Goal: Task Accomplishment & Management: Use online tool/utility

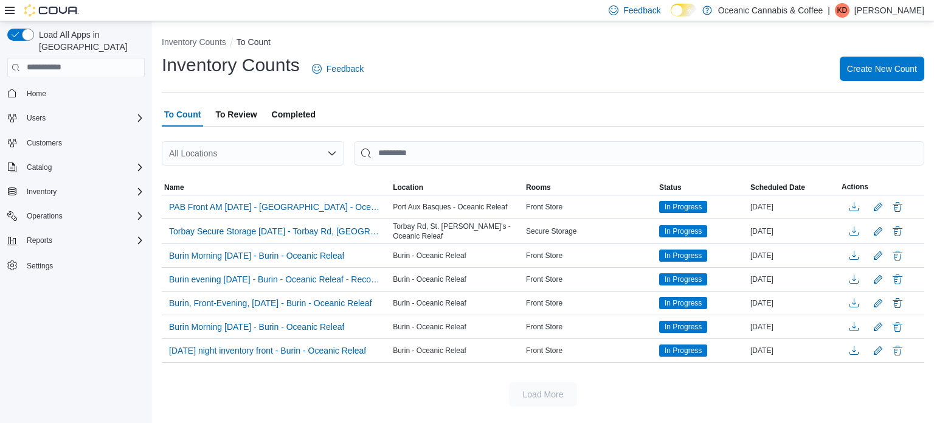
click at [294, 109] on span "Completed" at bounding box center [294, 114] width 44 height 24
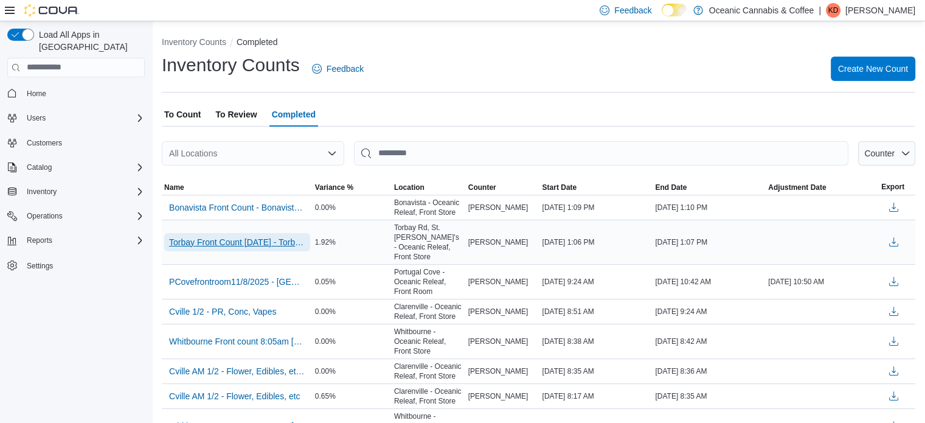
click at [254, 236] on span "Torbay Front Count [DATE] - Torbay Rd, St. [PERSON_NAME]'s - Oceanic Releaf - R…" at bounding box center [237, 242] width 136 height 12
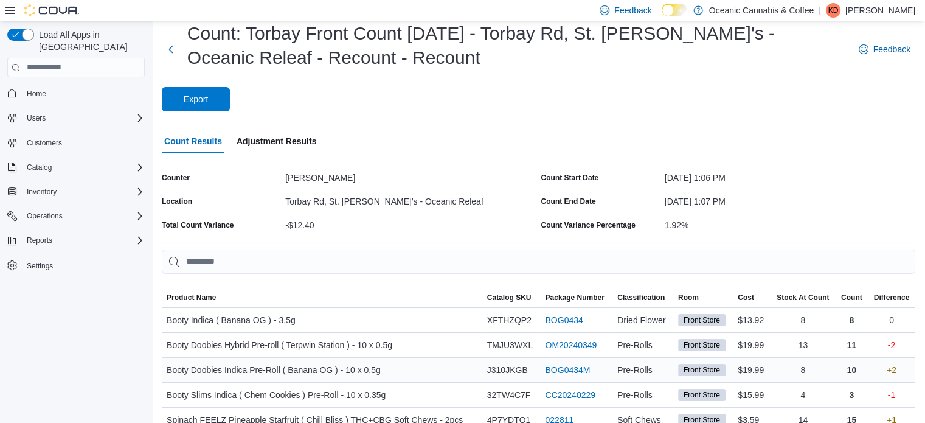
scroll to position [59, 0]
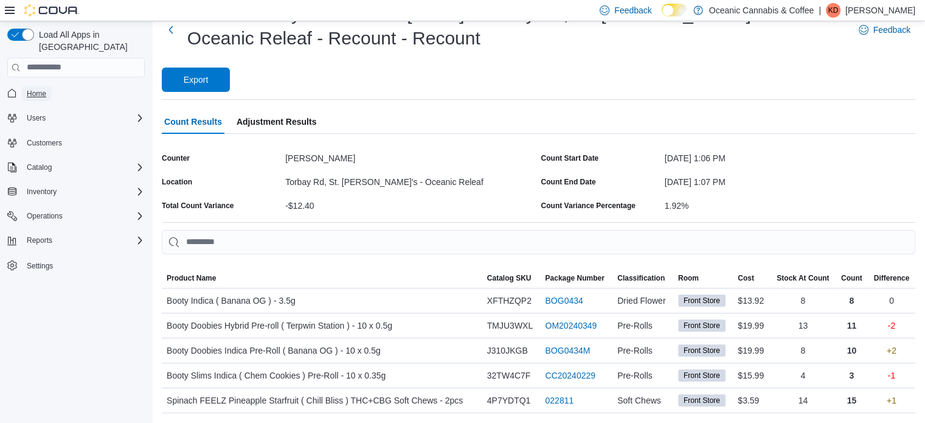
click at [39, 89] on span "Home" at bounding box center [36, 94] width 19 height 10
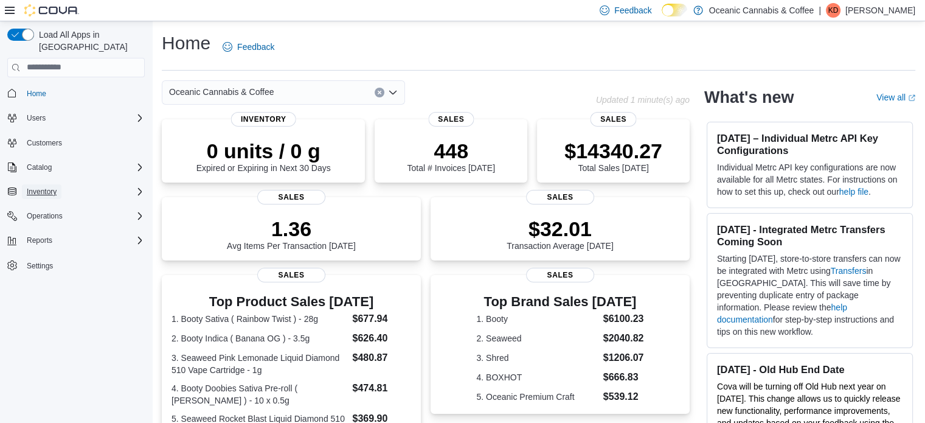
click at [50, 184] on span "Inventory" at bounding box center [42, 191] width 30 height 15
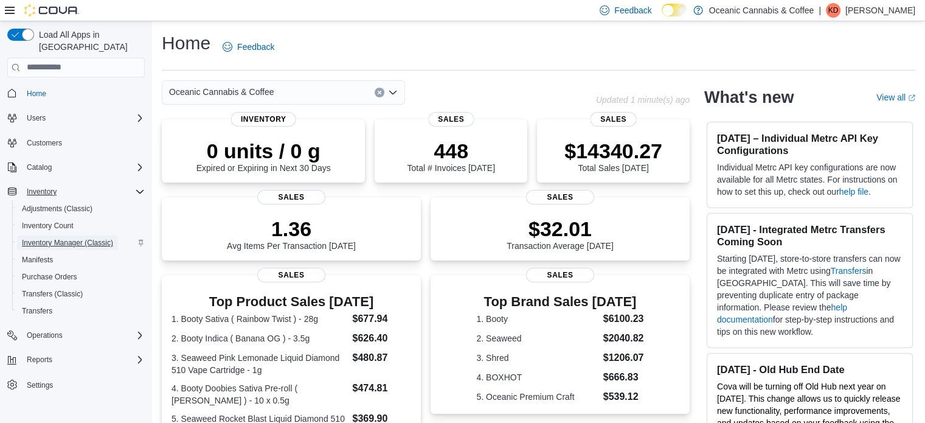
click at [54, 238] on span "Inventory Manager (Classic)" at bounding box center [67, 243] width 91 height 10
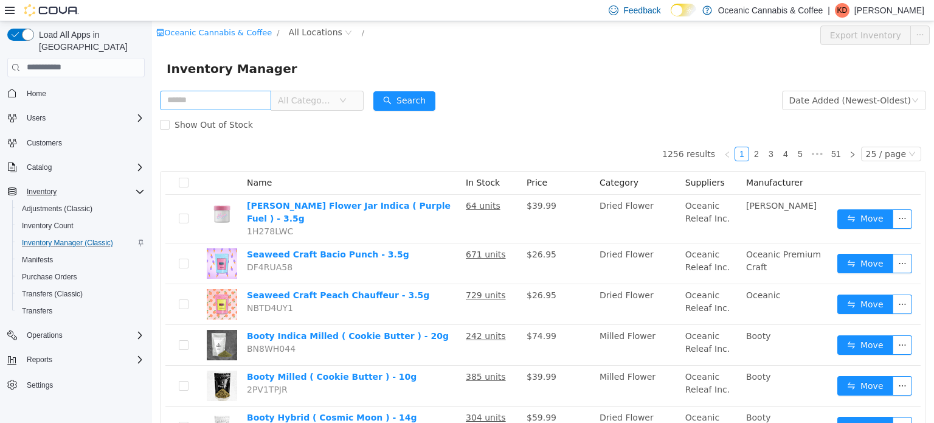
click at [195, 98] on input "text" at bounding box center [215, 99] width 111 height 19
click at [318, 31] on span "All Locations" at bounding box center [316, 31] width 54 height 13
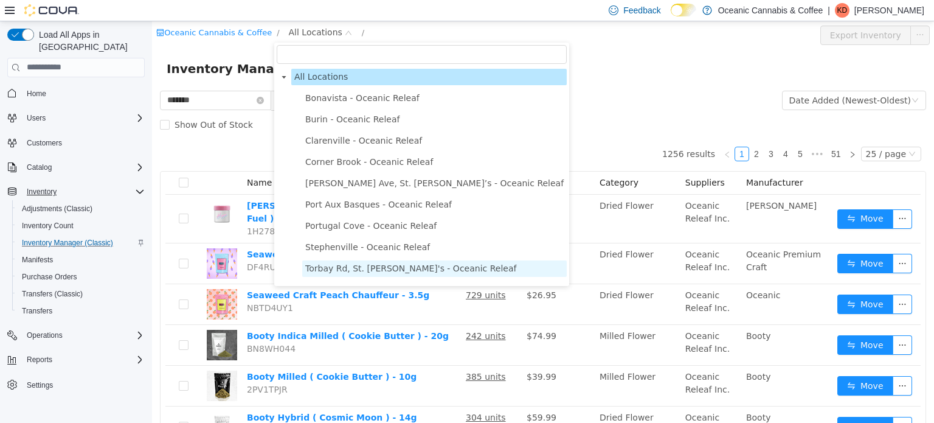
click at [333, 273] on span "Torbay Rd, St. [PERSON_NAME]'s - Oceanic Releaf" at bounding box center [434, 268] width 265 height 16
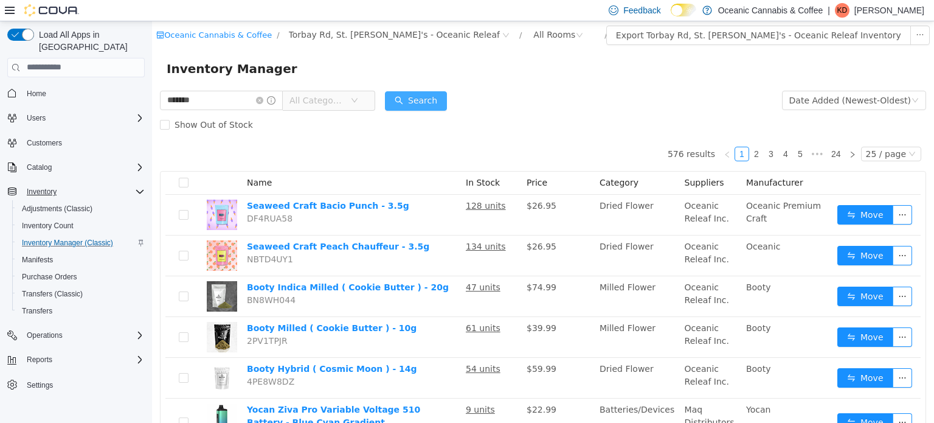
click at [430, 96] on button "Search" at bounding box center [416, 100] width 62 height 19
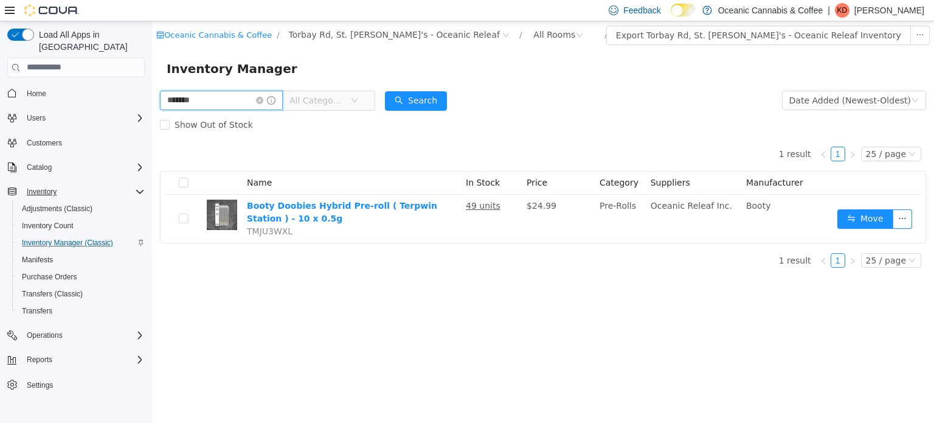
drag, startPoint x: 200, startPoint y: 97, endPoint x: 152, endPoint y: 118, distance: 52.6
click at [152, 97] on html "Oceanic Cannabis & Coffee / Torbay Rd, St. [PERSON_NAME]'s - Oceanic Releaf / A…" at bounding box center [543, 222] width 782 height 402
click at [431, 98] on button "Search" at bounding box center [416, 100] width 62 height 19
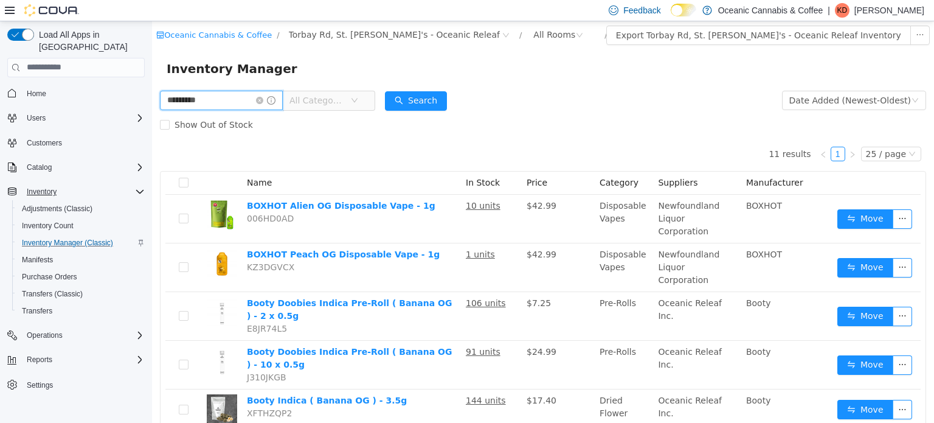
drag, startPoint x: 237, startPoint y: 103, endPoint x: 0, endPoint y: 96, distance: 236.7
click at [152, 96] on html "Oceanic Cannabis & Coffee / [GEOGRAPHIC_DATA] [PERSON_NAME]'s - Oceanic Releaf …" at bounding box center [543, 222] width 782 height 402
click at [433, 94] on button "Search" at bounding box center [416, 100] width 62 height 19
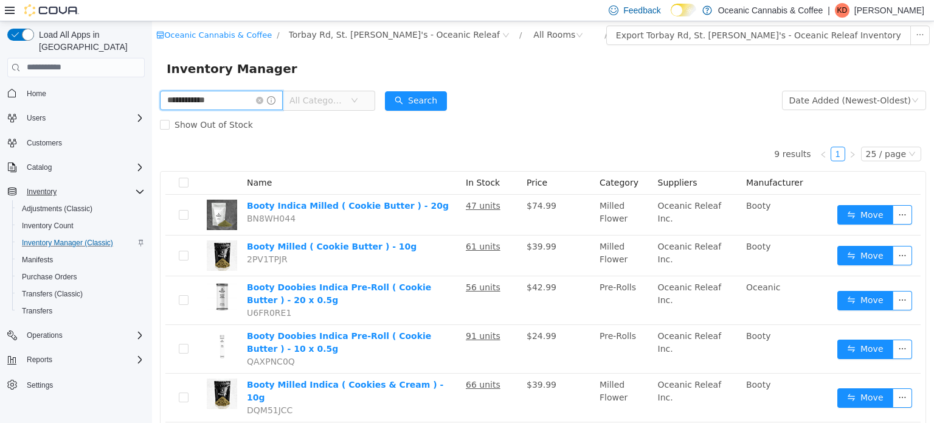
drag, startPoint x: 223, startPoint y: 98, endPoint x: 0, endPoint y: 80, distance: 224.0
click at [152, 80] on html "**********" at bounding box center [543, 222] width 782 height 402
click at [438, 99] on button "Search" at bounding box center [416, 100] width 62 height 19
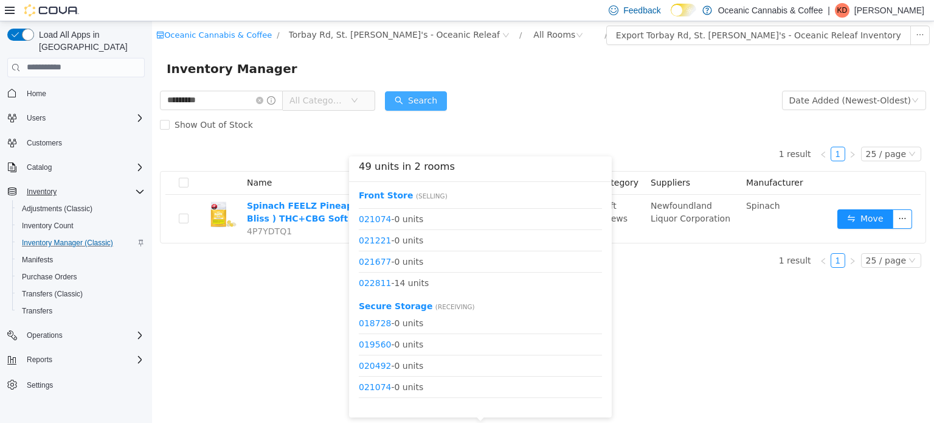
scroll to position [462, 0]
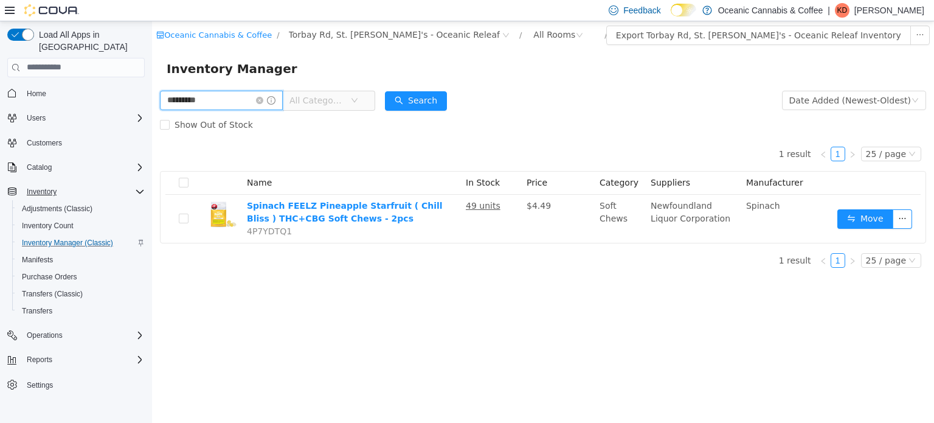
click at [214, 106] on input "*********" at bounding box center [221, 99] width 123 height 19
click at [437, 92] on button "Search" at bounding box center [416, 100] width 62 height 19
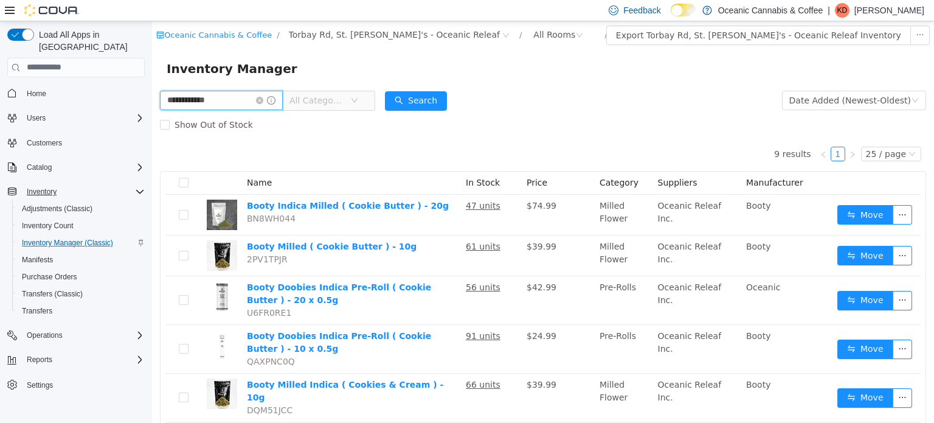
click at [229, 98] on input "**********" at bounding box center [221, 99] width 123 height 19
click at [434, 96] on button "Search" at bounding box center [416, 100] width 62 height 19
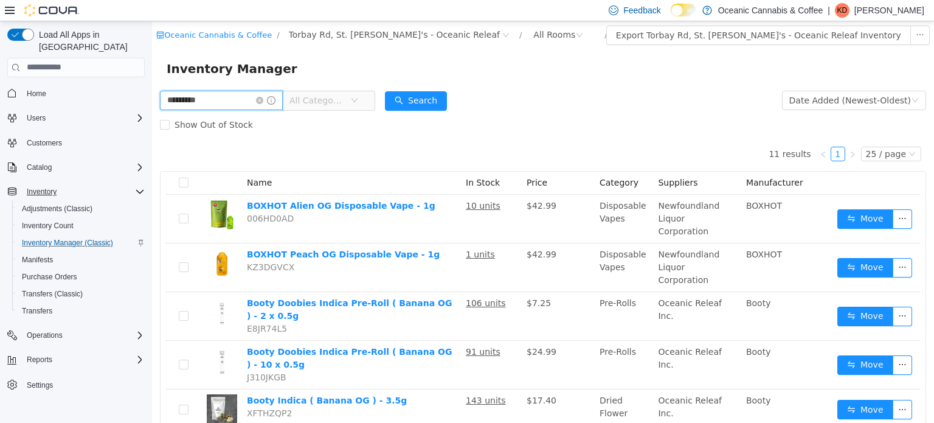
click at [215, 98] on input "*********" at bounding box center [221, 99] width 123 height 19
type input "*******"
click at [443, 91] on button "Search" at bounding box center [416, 100] width 62 height 19
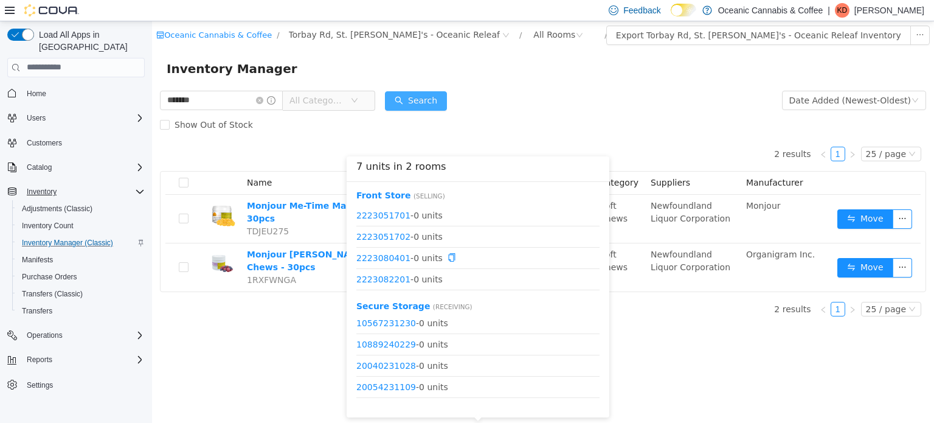
scroll to position [568, 0]
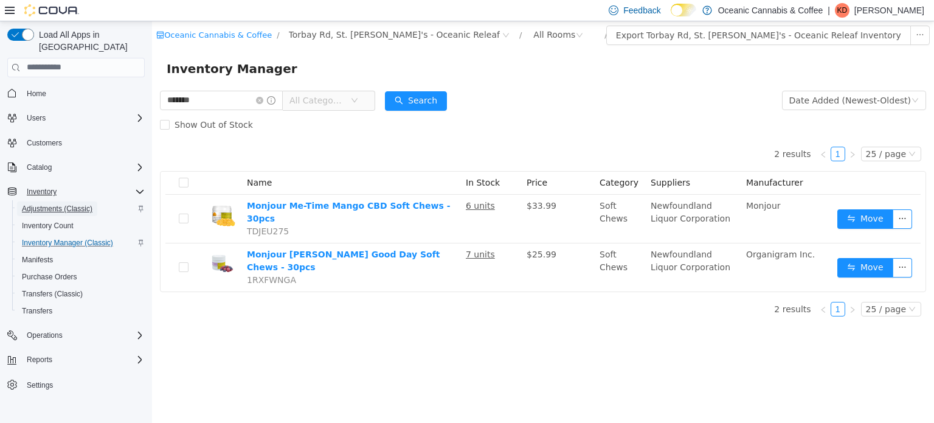
click at [54, 204] on span "Adjustments (Classic)" at bounding box center [57, 209] width 71 height 10
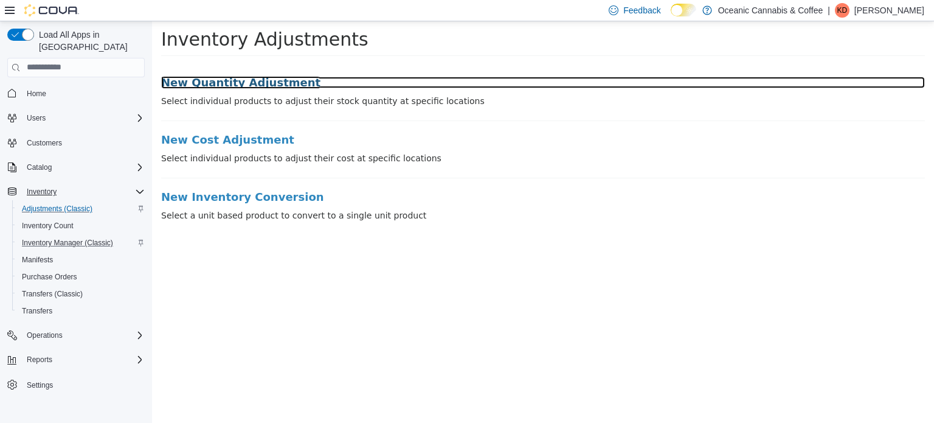
click at [176, 77] on h3 "New Quantity Adjustment" at bounding box center [543, 82] width 764 height 12
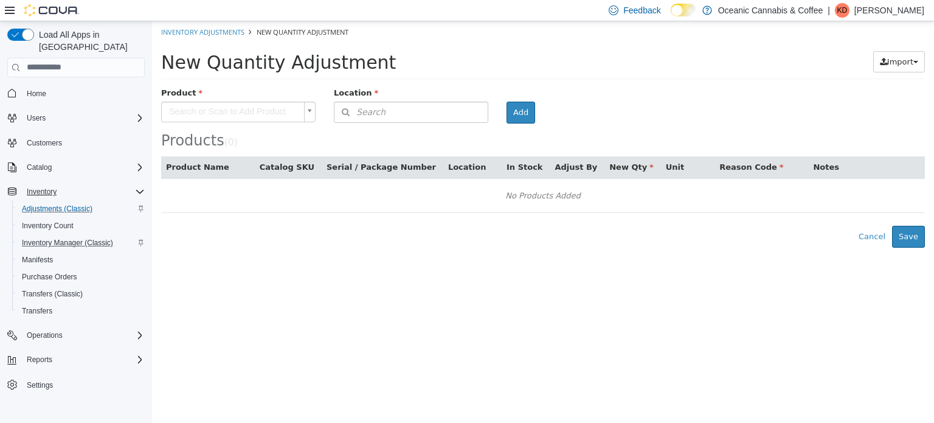
click at [487, 52] on div "New Quantity Adjustment" at bounding box center [466, 61] width 610 height 22
